Goal: Book appointment/travel/reservation

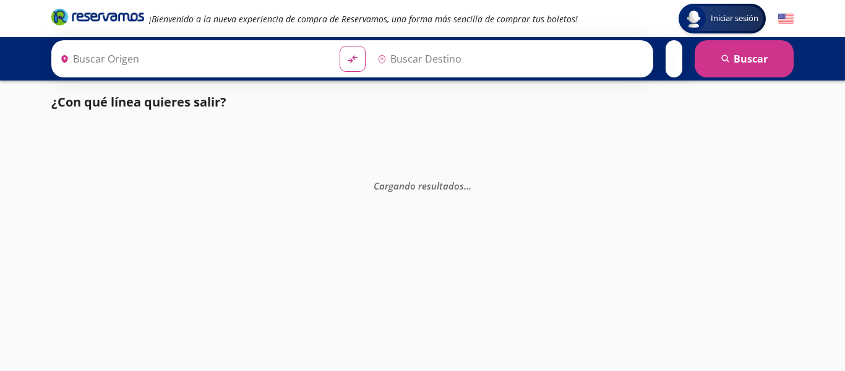
type input "[GEOGRAPHIC_DATA], [GEOGRAPHIC_DATA]"
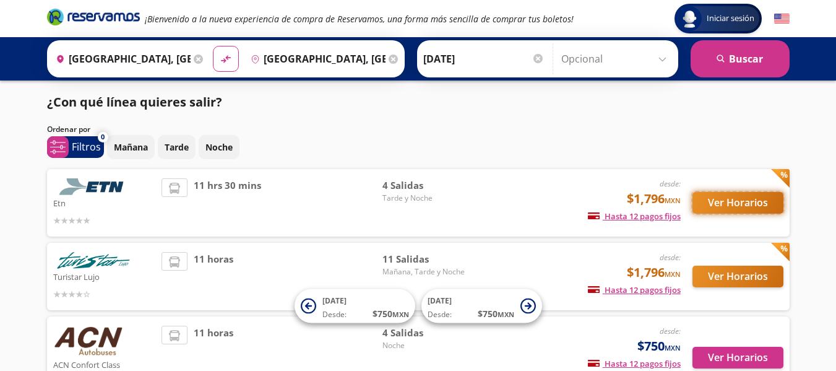
click at [743, 206] on button "Ver Horarios" at bounding box center [738, 203] width 91 height 22
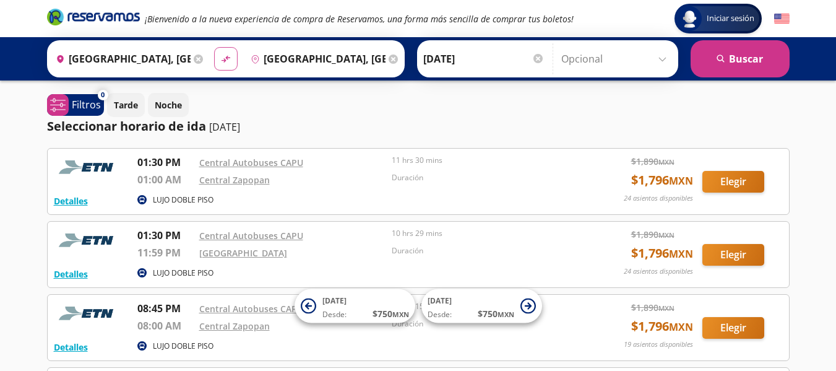
click at [229, 59] on button "material-symbols:compare-arrows-rounded" at bounding box center [226, 59] width 24 height 24
type input "[GEOGRAPHIC_DATA], [GEOGRAPHIC_DATA]"
click at [270, 56] on input "[GEOGRAPHIC_DATA], [GEOGRAPHIC_DATA]" at bounding box center [316, 58] width 140 height 31
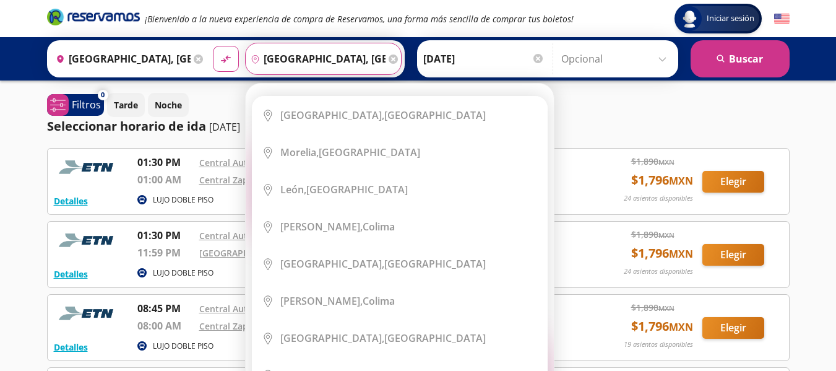
click at [270, 56] on input "[GEOGRAPHIC_DATA], [GEOGRAPHIC_DATA]" at bounding box center [316, 58] width 140 height 31
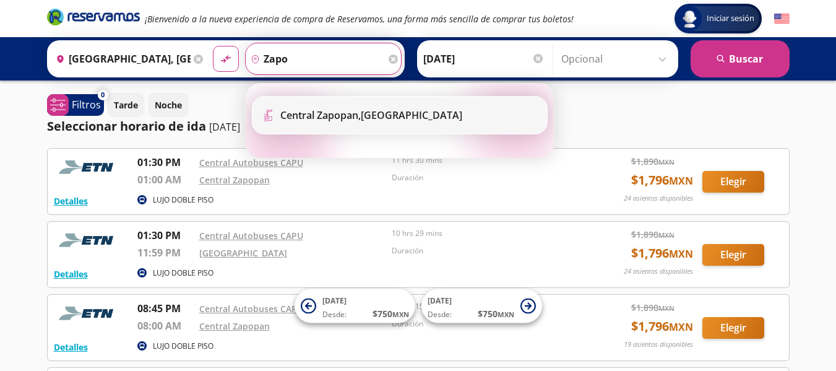
click at [303, 119] on b "Central Zapopan," at bounding box center [320, 115] width 80 height 14
type input "Central Zapopan, [GEOGRAPHIC_DATA]"
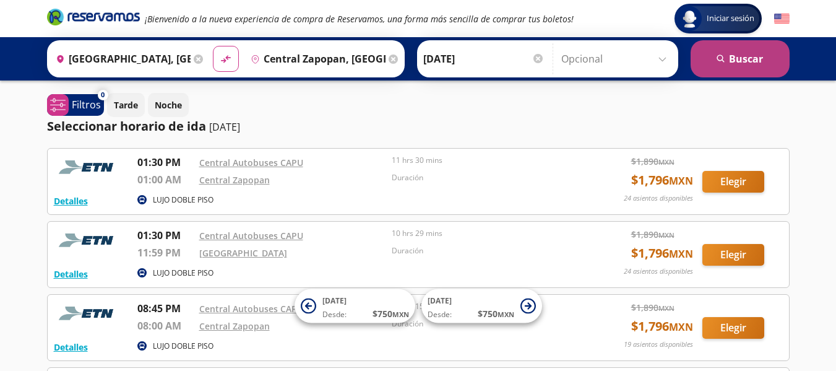
click at [745, 63] on button "search [GEOGRAPHIC_DATA]" at bounding box center [740, 58] width 99 height 37
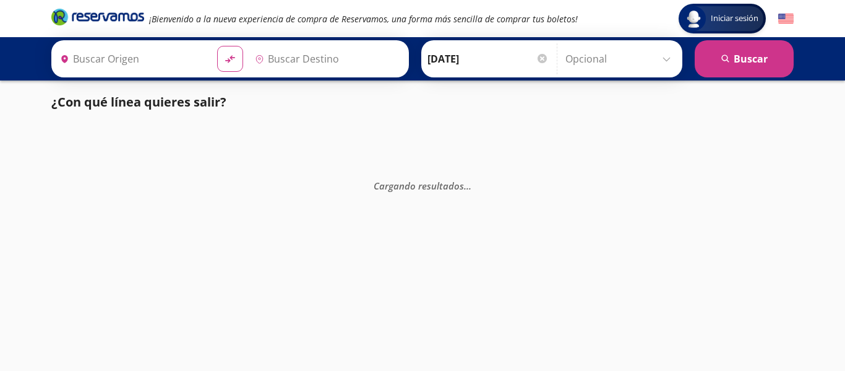
type input "[GEOGRAPHIC_DATA], [GEOGRAPHIC_DATA]"
type input "Central Zapopan, [GEOGRAPHIC_DATA]"
